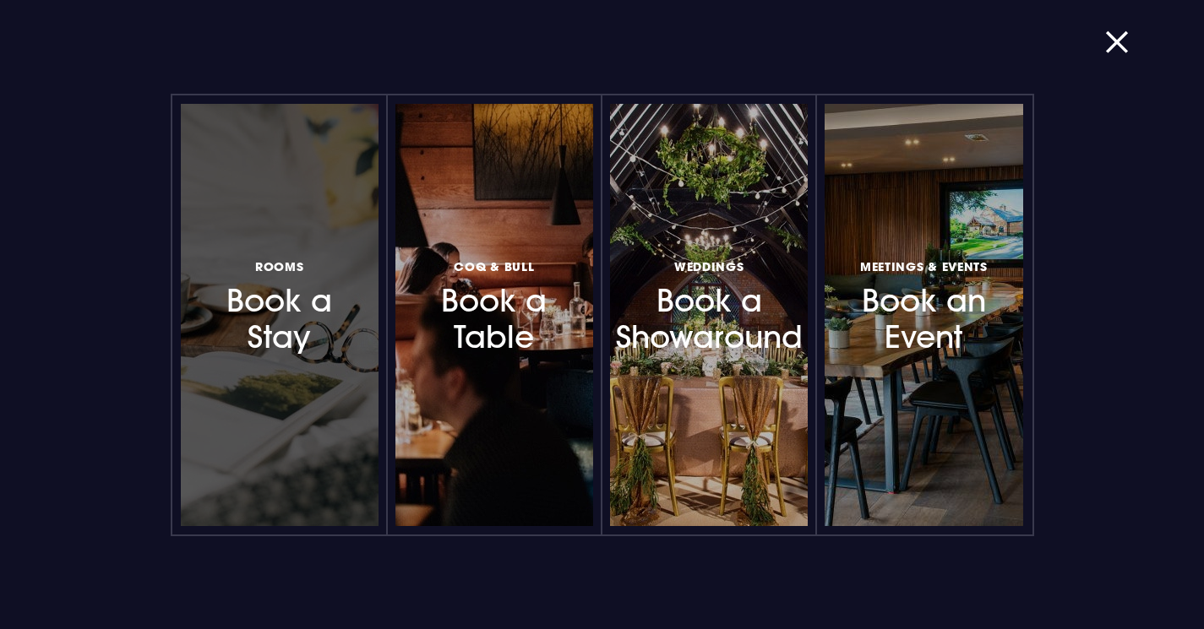
click at [263, 340] on h3 "Rooms Book a Stay" at bounding box center [279, 306] width 139 height 101
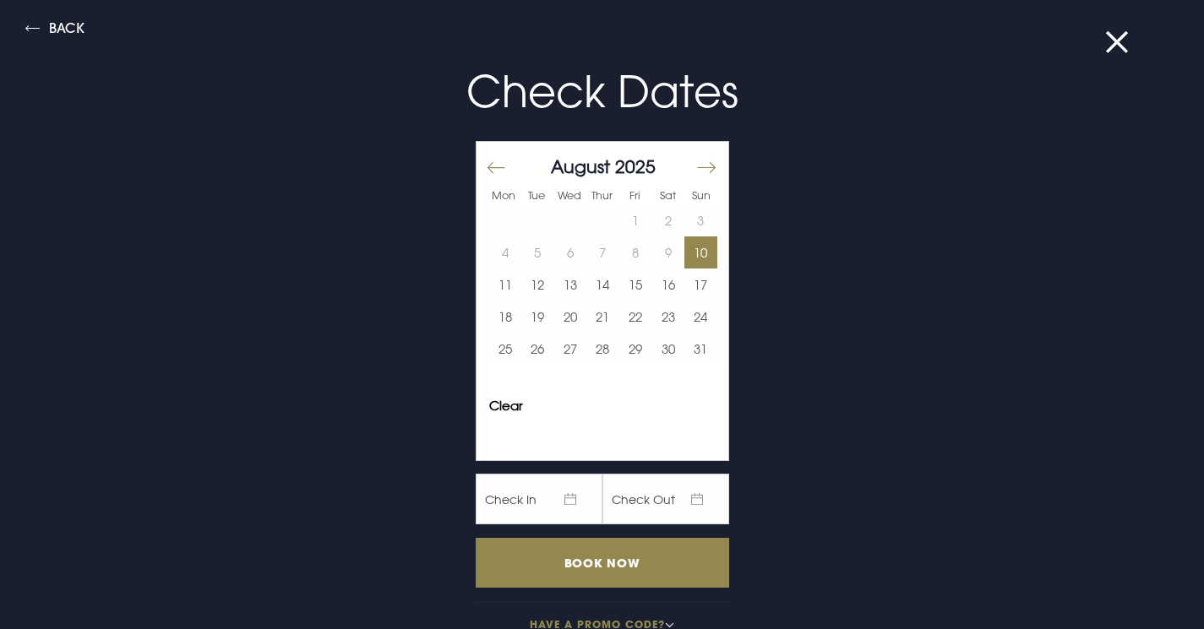
click at [688, 254] on button "10" at bounding box center [700, 253] width 33 height 32
click at [495, 286] on button "11" at bounding box center [505, 285] width 33 height 32
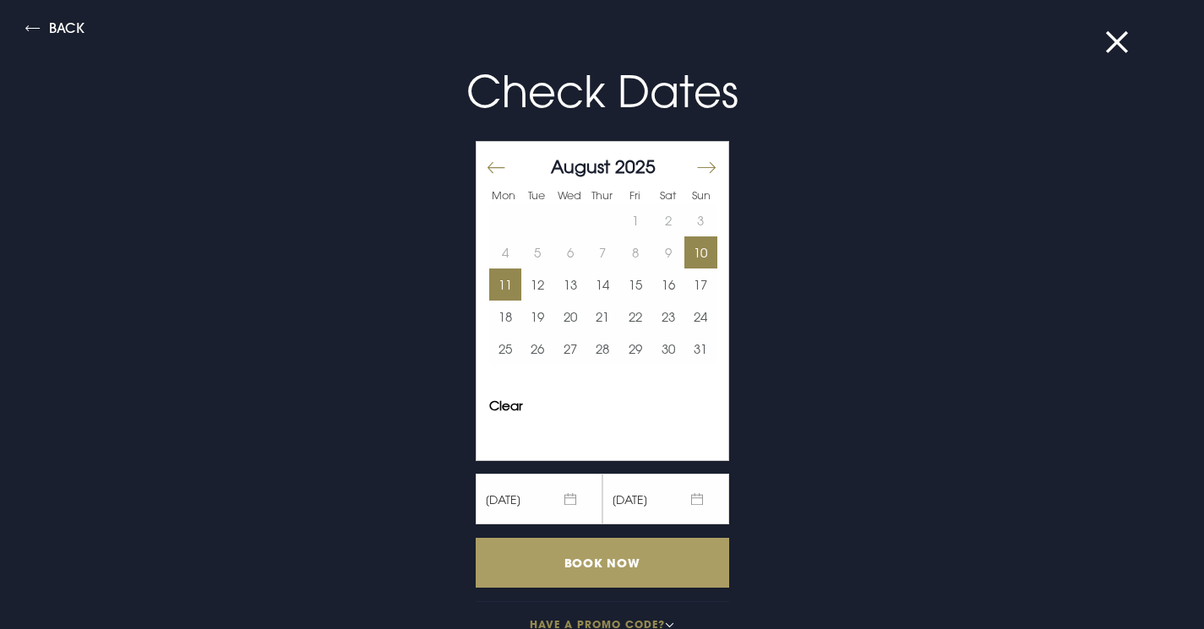
click at [582, 563] on input "Book Now" at bounding box center [602, 563] width 253 height 50
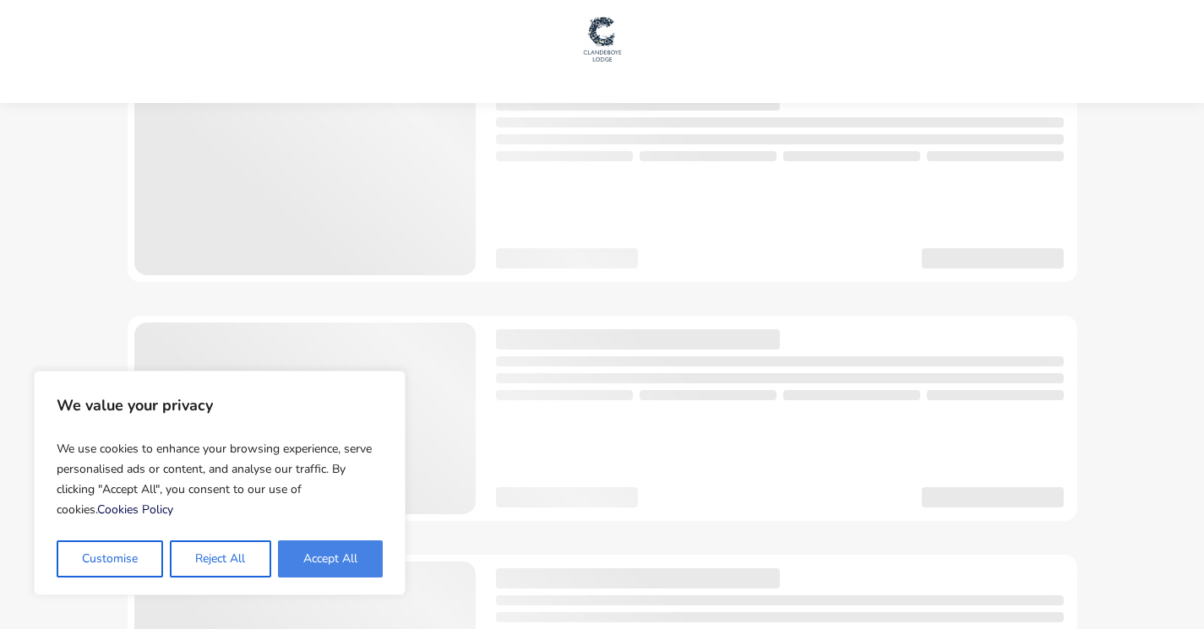
click at [345, 562] on button "Accept All" at bounding box center [330, 559] width 105 height 37
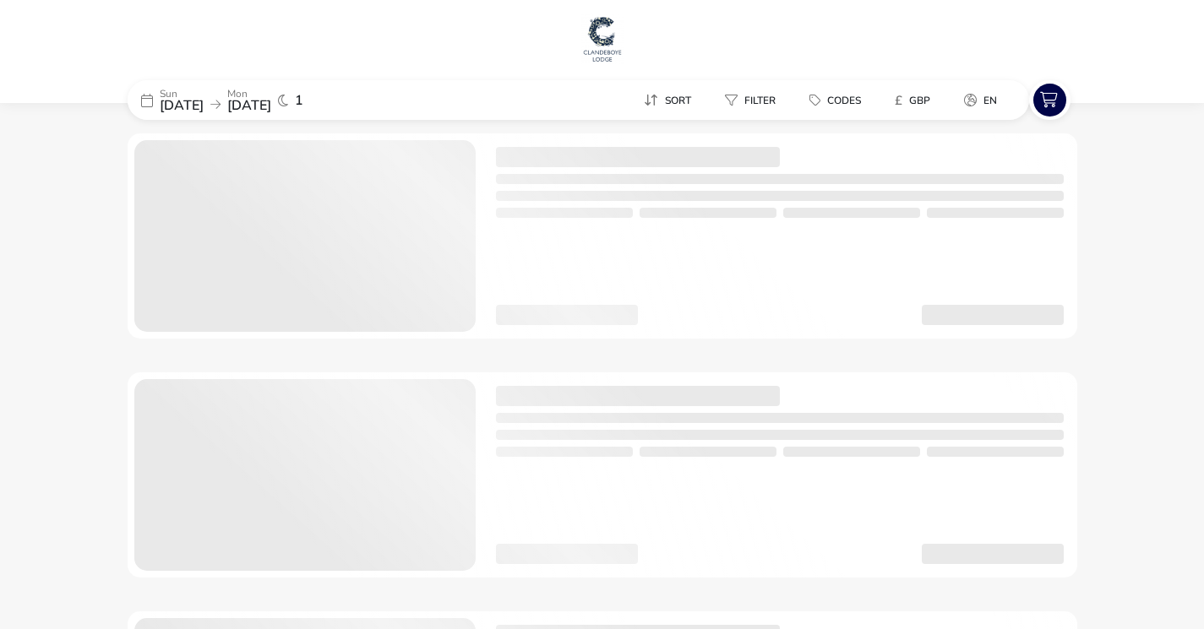
checkbox input "true"
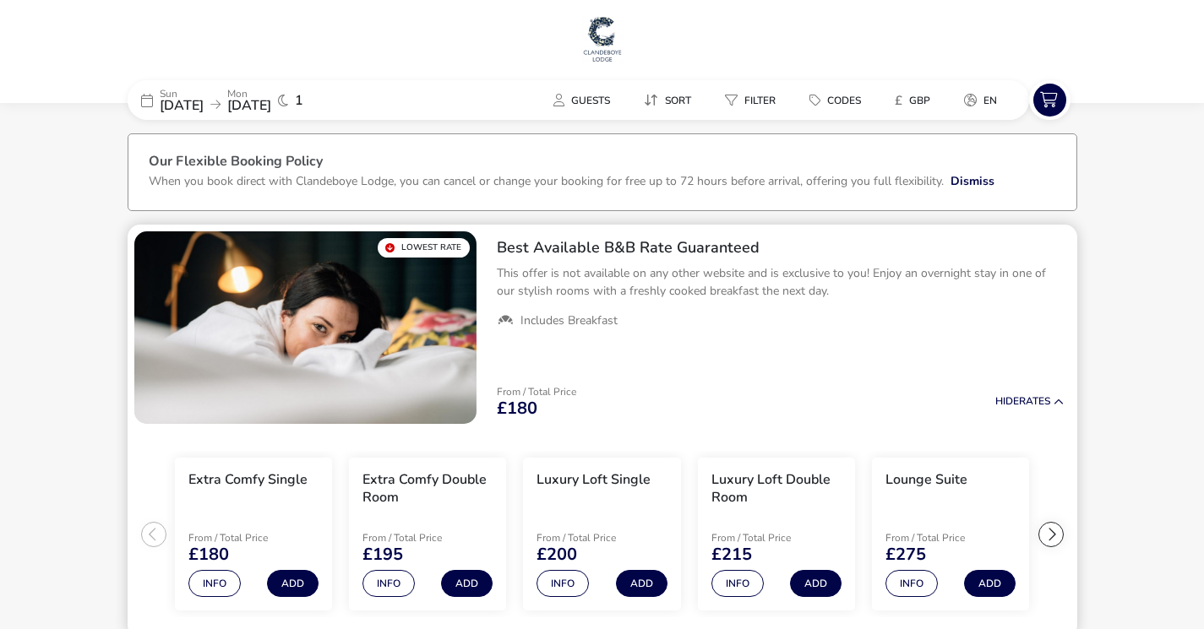
click at [405, 488] on h3 "Extra Comfy Double Room" at bounding box center [427, 488] width 130 height 35
click at [388, 586] on button "Info" at bounding box center [388, 583] width 52 height 27
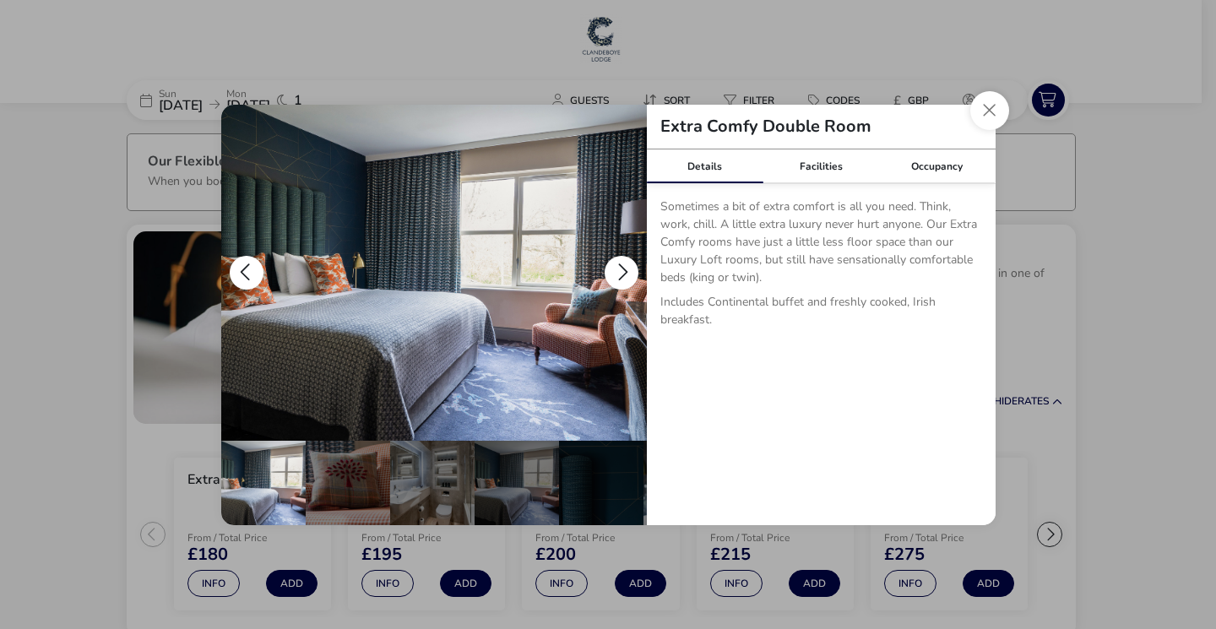
click at [622, 275] on button "details" at bounding box center [622, 273] width 34 height 34
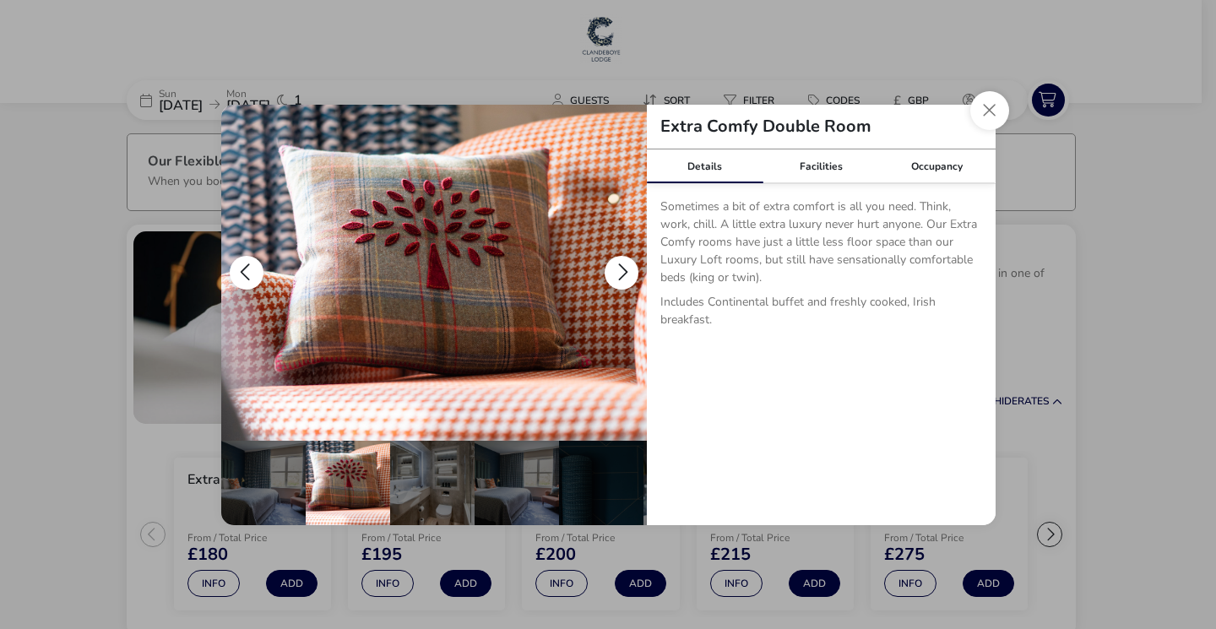
click at [622, 275] on button "details" at bounding box center [622, 273] width 34 height 34
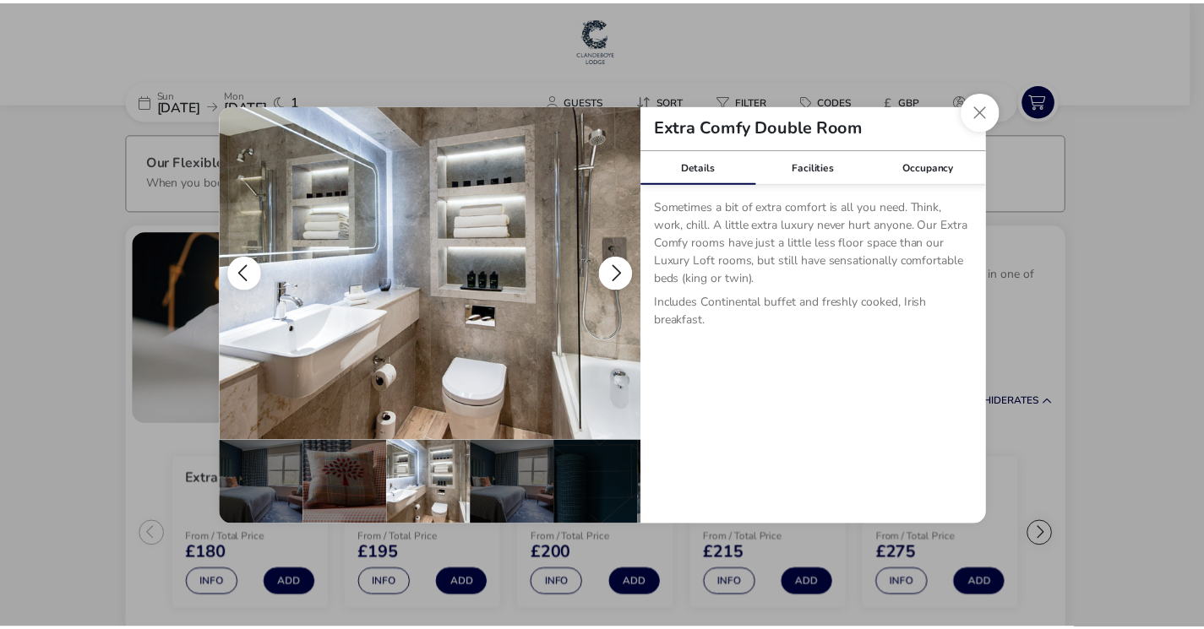
scroll to position [0, 84]
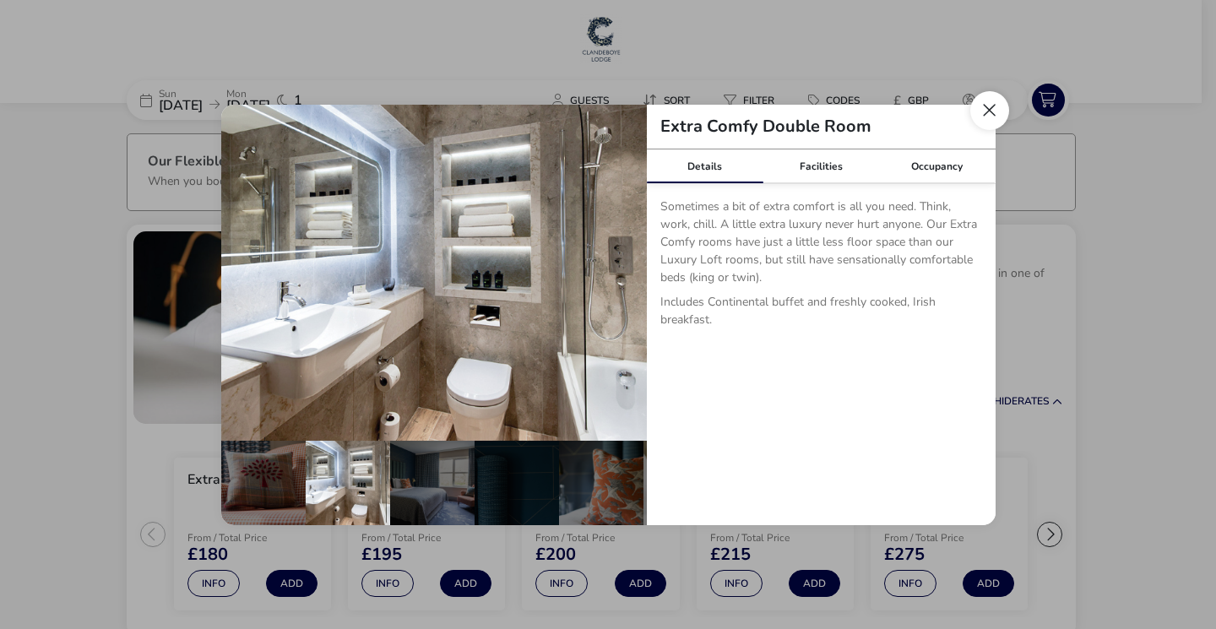
click at [979, 104] on button "Close dialog" at bounding box center [990, 110] width 39 height 39
